Goal: Transaction & Acquisition: Subscribe to service/newsletter

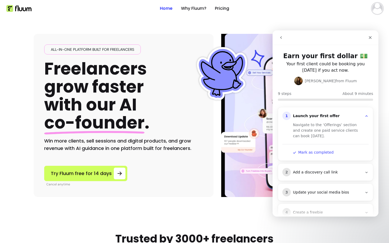
click at [164, 74] on div "All-in-one platform built for freelancers Freelancers grow faster with our AI c…" at bounding box center [123, 98] width 159 height 108
click at [222, 9] on link "Pricing" at bounding box center [222, 8] width 14 height 6
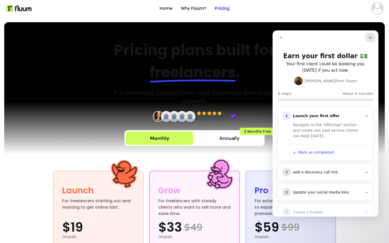
click at [315, 37] on icon "Close" at bounding box center [370, 37] width 4 height 4
